Goal: Ask a question: Seek information or help from site administrators or community

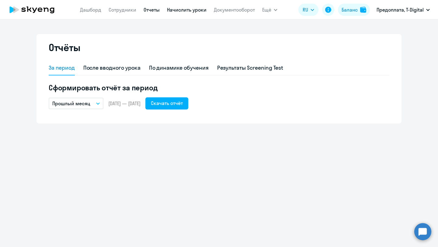
click at [185, 10] on link "Начислить уроки" at bounding box center [187, 10] width 40 height 6
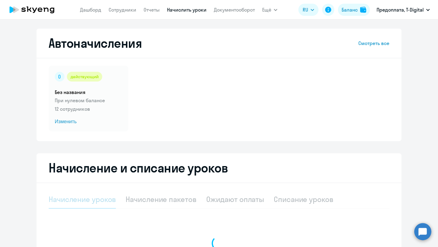
select select "10"
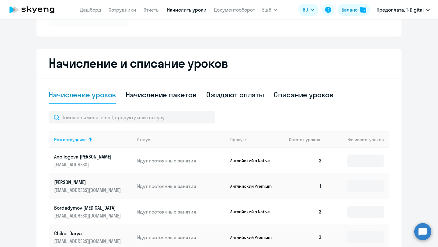
scroll to position [104, 0]
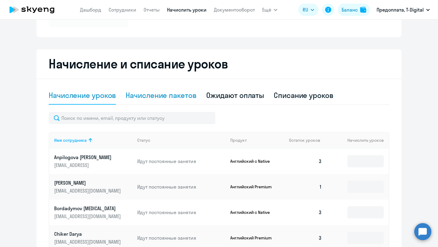
click at [176, 94] on div "Начисление пакетов" at bounding box center [161, 95] width 71 height 10
select select "10"
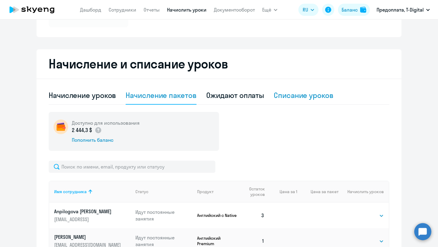
click at [308, 96] on div "Списание уроков" at bounding box center [304, 95] width 60 height 10
select select "10"
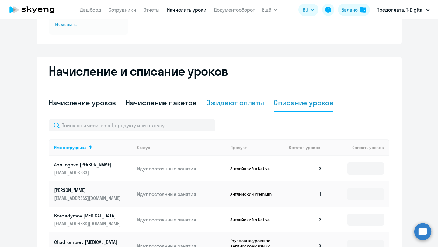
click at [223, 101] on div "Ожидают оплаты" at bounding box center [235, 103] width 58 height 10
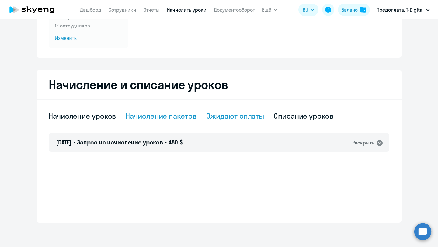
click at [163, 115] on div "Начисление пакетов" at bounding box center [161, 116] width 71 height 10
select select "10"
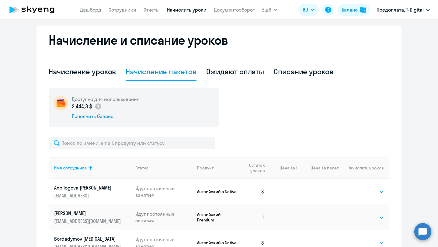
scroll to position [127, 0]
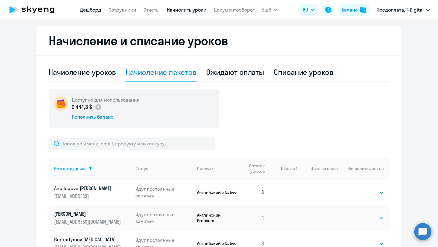
click at [92, 11] on link "Дашборд" at bounding box center [90, 10] width 21 height 6
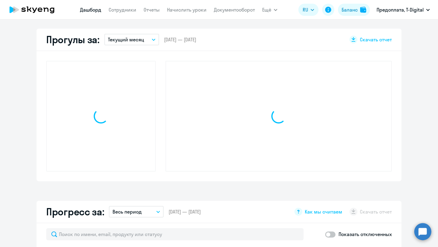
scroll to position [170, 0]
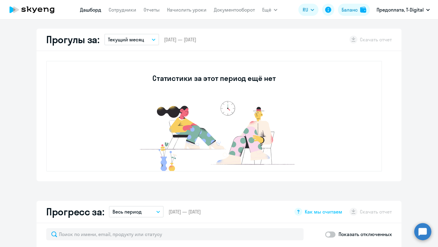
select select "30"
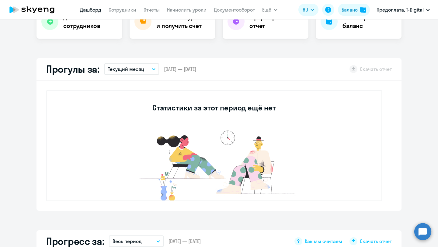
scroll to position [142, 0]
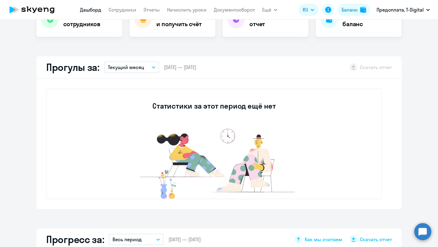
click at [154, 66] on icon "button" at bounding box center [154, 67] width 4 height 2
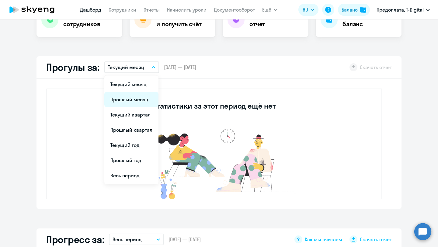
click at [140, 100] on li "Прошлый месяц" at bounding box center [131, 99] width 54 height 15
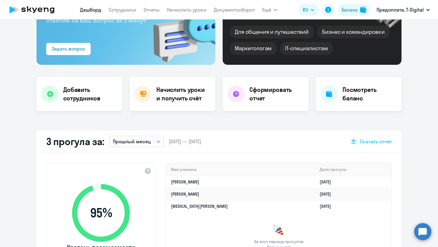
scroll to position [69, 0]
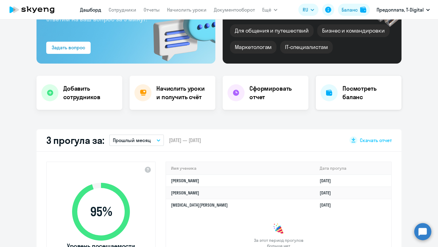
click at [367, 86] on h4 "Посмотреть баланс" at bounding box center [370, 92] width 54 height 17
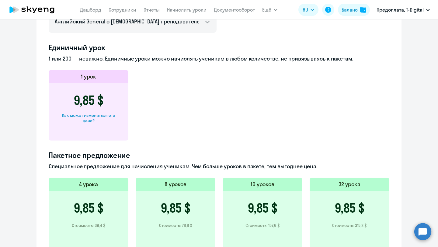
scroll to position [189, 0]
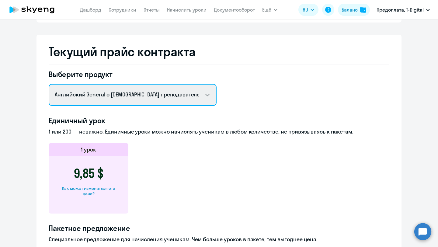
click at [206, 96] on select "Английский General с русскоговорящим преподавателем Английский General с [DEMOG…" at bounding box center [133, 95] width 168 height 22
click at [49, 84] on select "Английский General с русскоговорящим преподавателем Английский General с [DEMOG…" at bounding box center [133, 95] width 168 height 22
click at [211, 94] on select "Английский General с русскоговорящим преподавателем Английский General с [DEMOG…" at bounding box center [133, 95] width 168 height 22
click at [49, 84] on select "Английский General с русскоговорящим преподавателем Английский General с [DEMOG…" at bounding box center [133, 95] width 168 height 22
click at [210, 96] on select "Английский General с русскоговорящим преподавателем Английский General с [DEMOG…" at bounding box center [133, 95] width 168 height 22
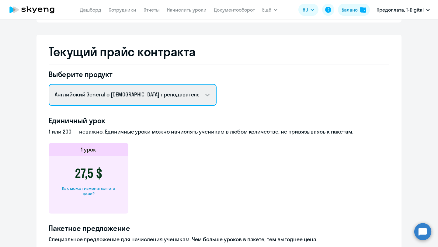
select select "english_adult_f2g_base"
click at [49, 84] on select "Английский General с русскоговорящим преподавателем Английский General с [DEMOG…" at bounding box center [133, 95] width 168 height 22
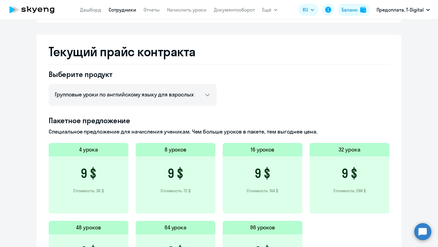
click at [126, 9] on link "Сотрудники" at bounding box center [123, 10] width 28 height 6
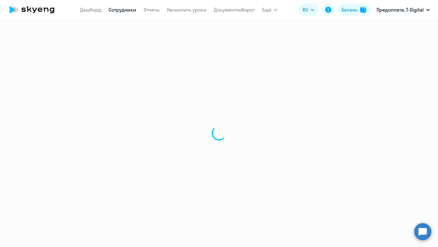
select select "30"
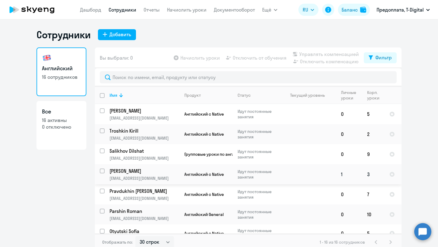
click at [152, 171] on p "[PERSON_NAME]" at bounding box center [144, 171] width 69 height 7
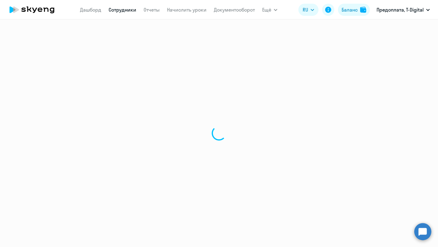
select select "english"
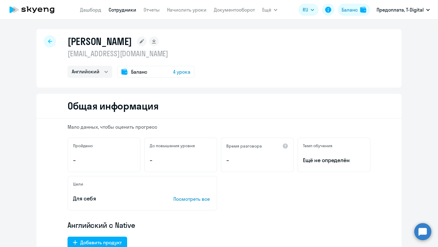
click at [52, 43] on div at bounding box center [50, 41] width 12 height 12
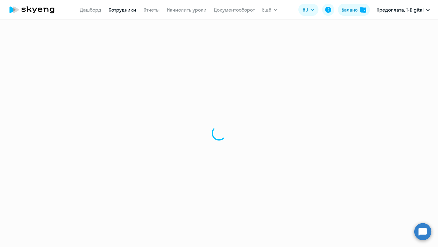
select select "30"
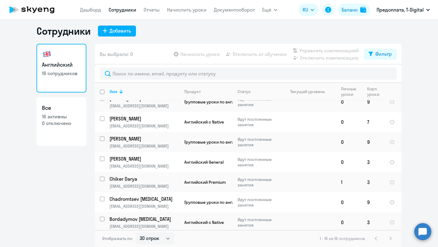
scroll to position [134, 0]
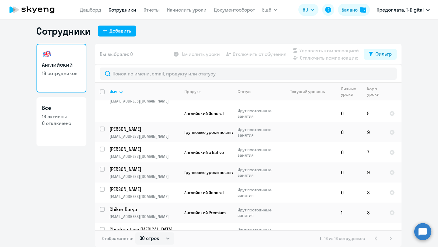
click at [426, 232] on circle at bounding box center [423, 231] width 17 height 17
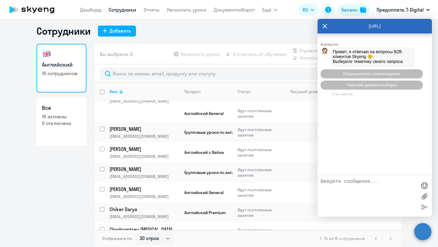
click at [343, 184] on textarea at bounding box center [369, 196] width 96 height 35
type textarea "Здравстуйте! Подскажите, пожалуйста, что значит"
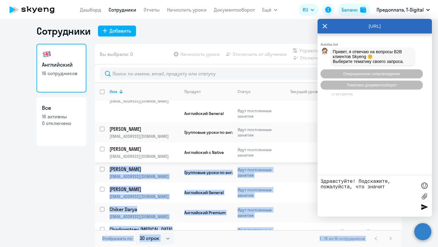
drag, startPoint x: 413, startPoint y: 27, endPoint x: 254, endPoint y: 159, distance: 206.4
click at [254, 159] on body "[PERSON_NAME] Отчеты Начислить уроки Документооборот Ещё Дашборд Сотрудники Отч…" at bounding box center [219, 123] width 438 height 247
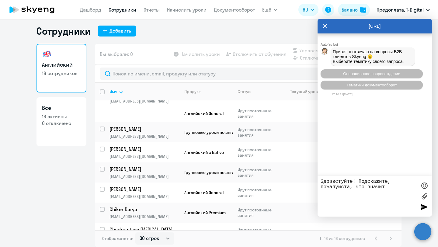
drag, startPoint x: 389, startPoint y: 189, endPoint x: 317, endPoint y: 180, distance: 72.1
click at [318, 180] on div "Здравстуйте! Подскажите, пожалуйста, что значит" at bounding box center [375, 196] width 114 height 41
click at [324, 26] on icon at bounding box center [325, 26] width 5 height 15
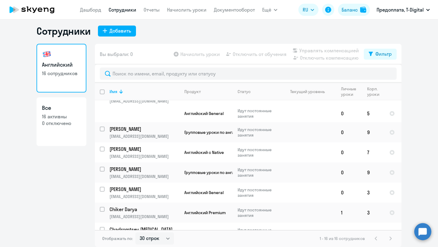
click at [421, 231] on circle at bounding box center [423, 231] width 17 height 17
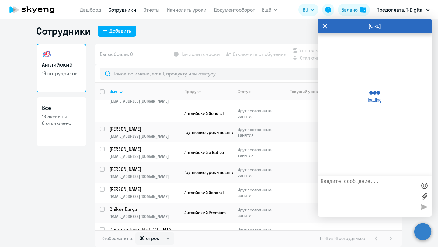
scroll to position [0, 0]
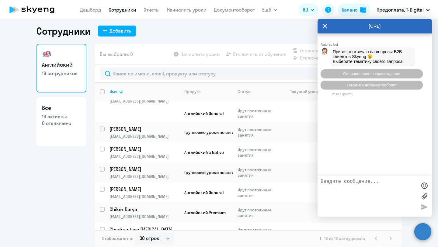
paste textarea "Здравстуйте! Подскажите, пожалуйста, что значит"
click at [342, 181] on textarea "Здравстуйте! Подскажите, пожалуйста, что значит" at bounding box center [369, 196] width 96 height 35
click at [389, 189] on textarea "Здравствуйте! Подскажите, пожалуйста, что значит" at bounding box center [369, 196] width 96 height 35
click at [389, 187] on textarea "Здравствуйте! Подскажите, пожалуйста, что значит личные уроки?" at bounding box center [369, 196] width 96 height 35
click at [334, 194] on textarea "Здравствуйте! Подскажите, пожалуйста, что значит "личные уроки?" at bounding box center [369, 196] width 96 height 35
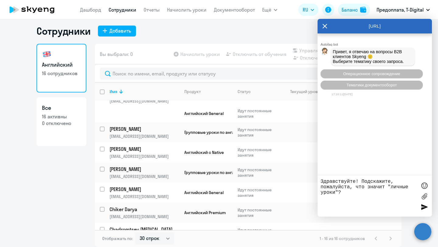
click at [346, 195] on textarea "Здравствуйте! Подскажите, пожалуйста, что значит "личные уроки"?" at bounding box center [369, 196] width 96 height 35
type textarea "Здравствуйте! Подскажите, пожалуйста, что значит "личные уроки"? У нас у двух с…"
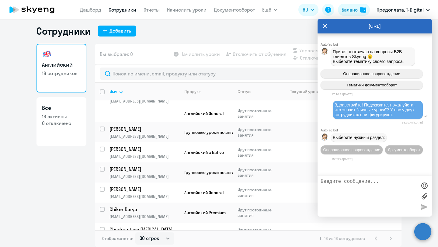
scroll to position [6, 0]
click at [359, 149] on span "Операционное сопровождение" at bounding box center [351, 150] width 57 height 5
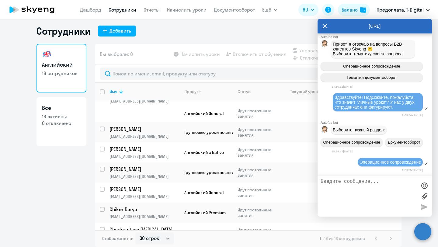
scroll to position [63, 0]
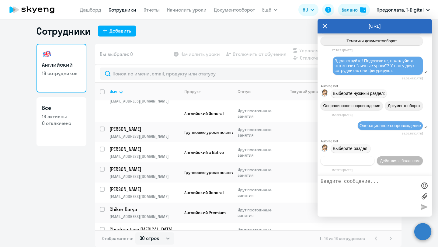
click at [359, 161] on span "Действия по сотрудникам" at bounding box center [347, 161] width 47 height 5
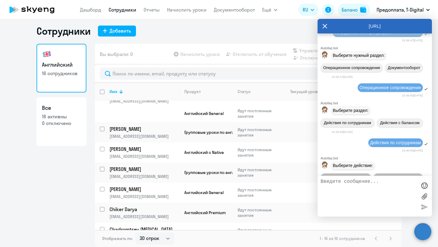
scroll to position [144, 0]
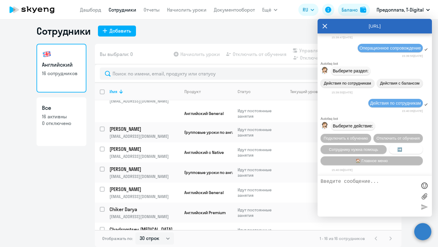
click at [410, 148] on span "➡️ Назад" at bounding box center [406, 149] width 17 height 5
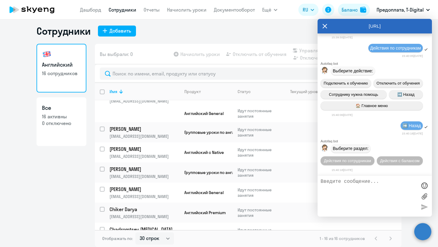
scroll to position [202, 0]
click at [359, 161] on span "Действия по сотрудникам" at bounding box center [347, 161] width 47 height 5
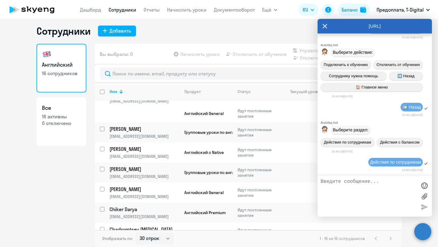
scroll to position [282, 0]
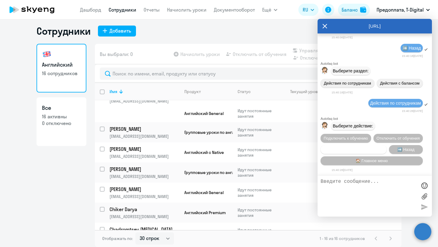
click at [357, 152] on button "Сотруднику нужна помощь" at bounding box center [354, 149] width 66 height 9
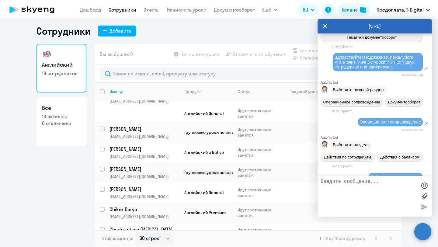
scroll to position [46, 0]
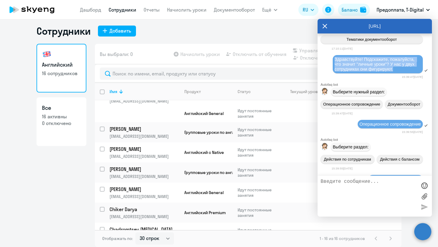
drag, startPoint x: 398, startPoint y: 74, endPoint x: 321, endPoint y: 55, distance: 79.5
copy span "Здравствуйте! Подскажите, пожалуйста, что значит "личные уроки"? У нас у двух с…"
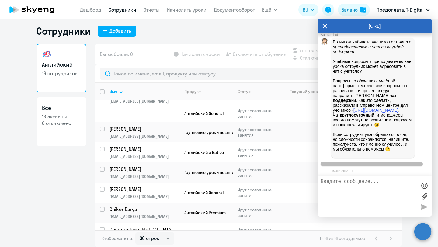
scroll to position [497, 0]
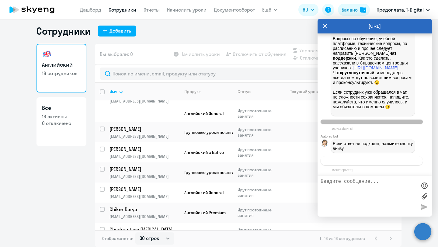
click at [369, 159] on span "Связаться с менеджером" at bounding box center [372, 161] width 47 height 5
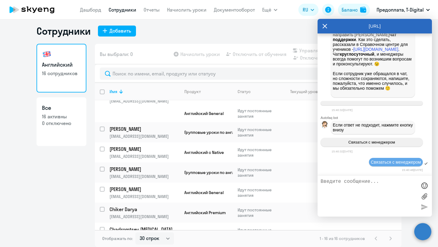
scroll to position [517, 0]
click at [333, 184] on textarea at bounding box center [369, 196] width 96 height 35
paste textarea "Здравствуйте! Подскажите, пожалуйста, что значит "личные уроки"? У нас у двух с…"
type textarea "Здравствуйте! Подскажите, пожалуйста, что значит "личные уроки"? У нас у двух с…"
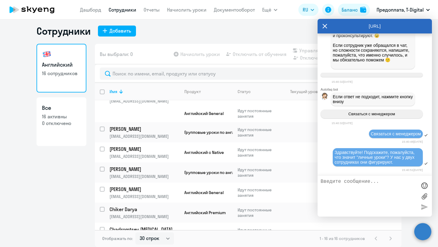
scroll to position [546, 0]
click at [324, 26] on icon at bounding box center [325, 26] width 5 height 15
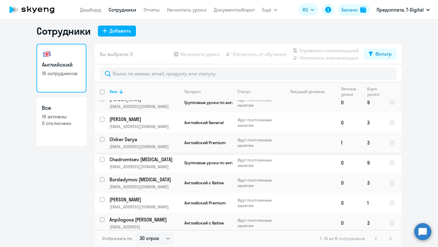
scroll to position [3, 0]
